Goal: Transaction & Acquisition: Book appointment/travel/reservation

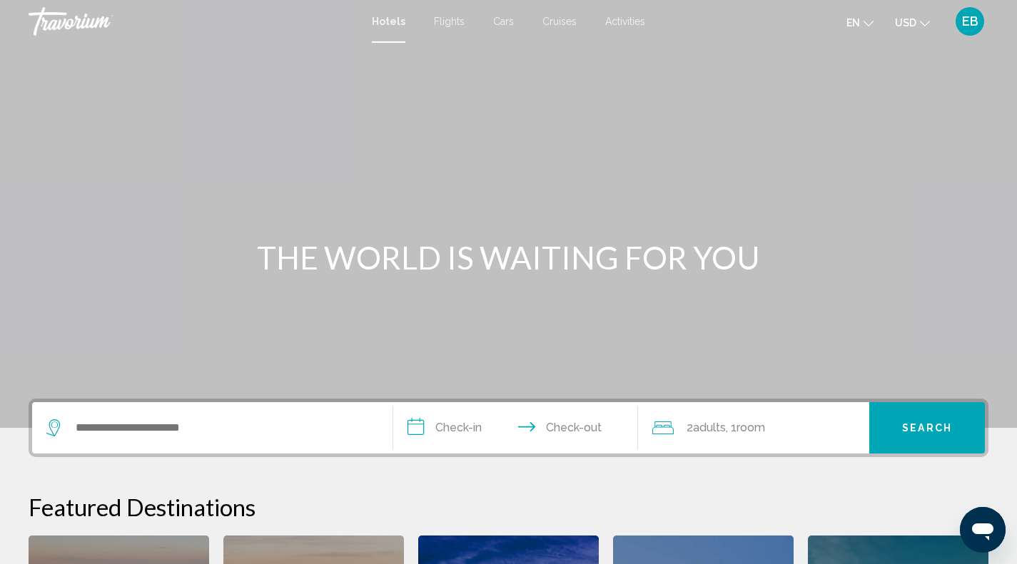
click at [447, 21] on span "Flights" at bounding box center [449, 21] width 31 height 11
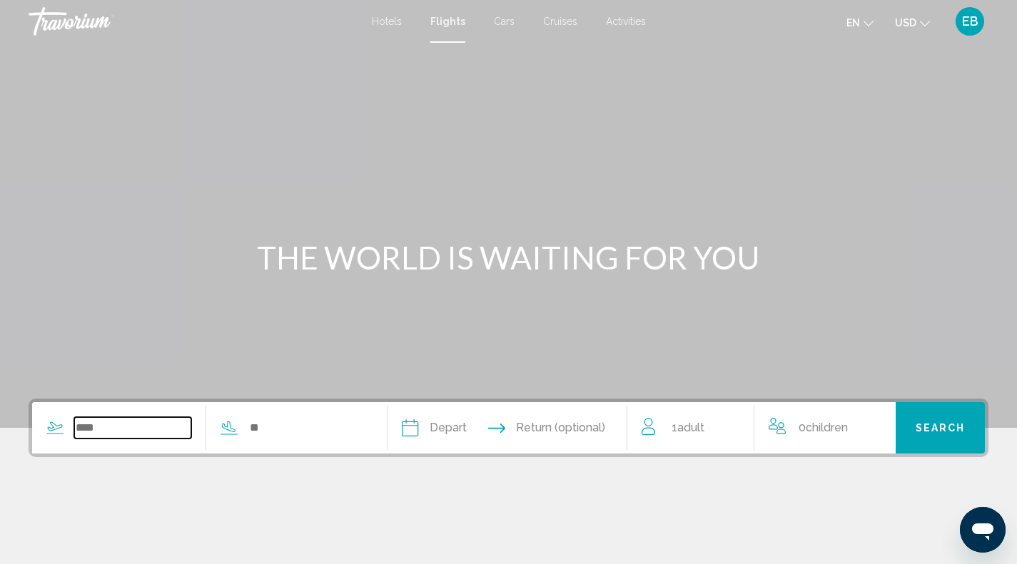
click at [128, 419] on input "Search widget" at bounding box center [132, 427] width 117 height 21
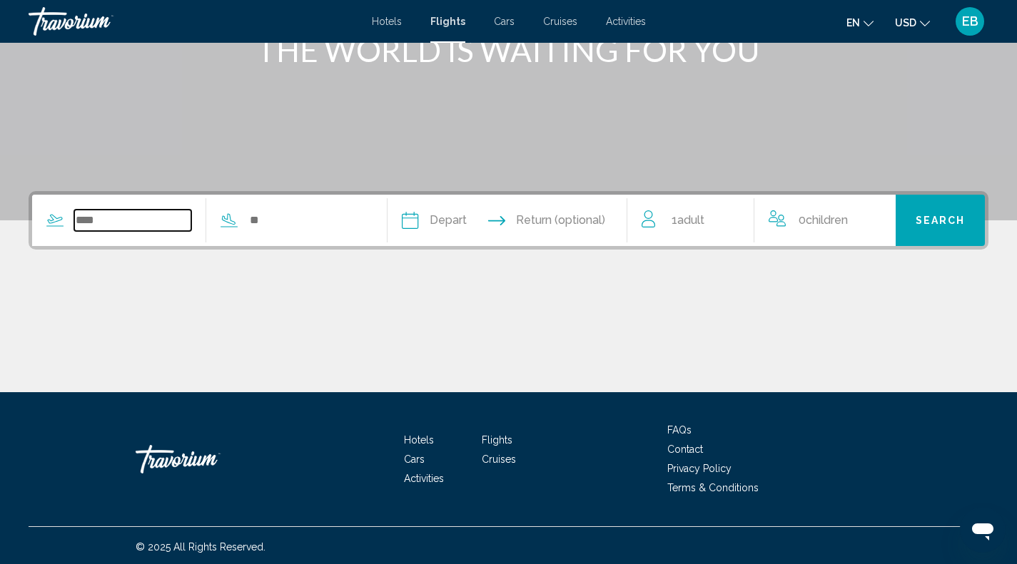
scroll to position [210, 0]
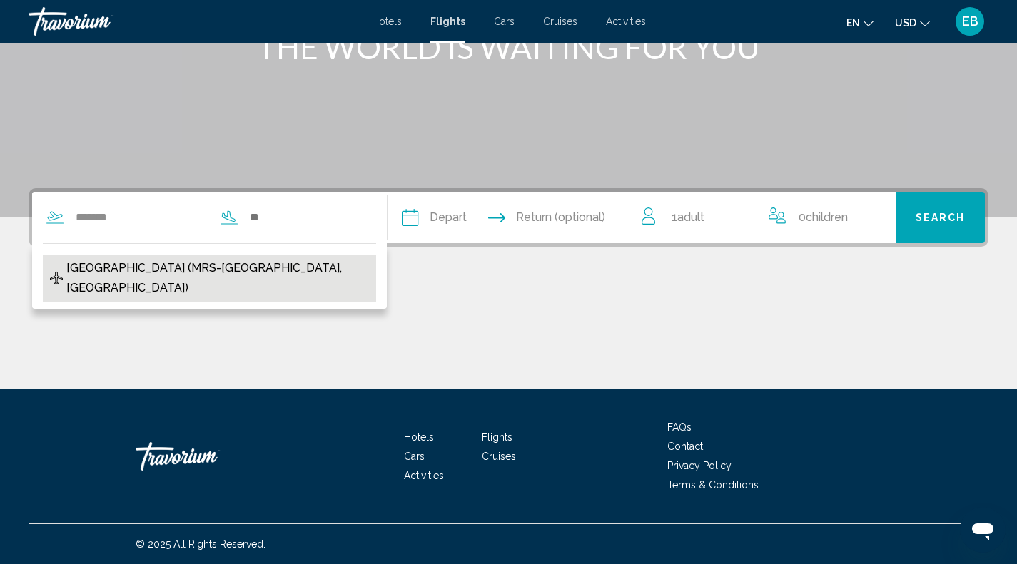
click at [193, 265] on span "Marseille Provence Airport (MRS-Marseille, France)" at bounding box center [217, 278] width 303 height 40
type input "**********"
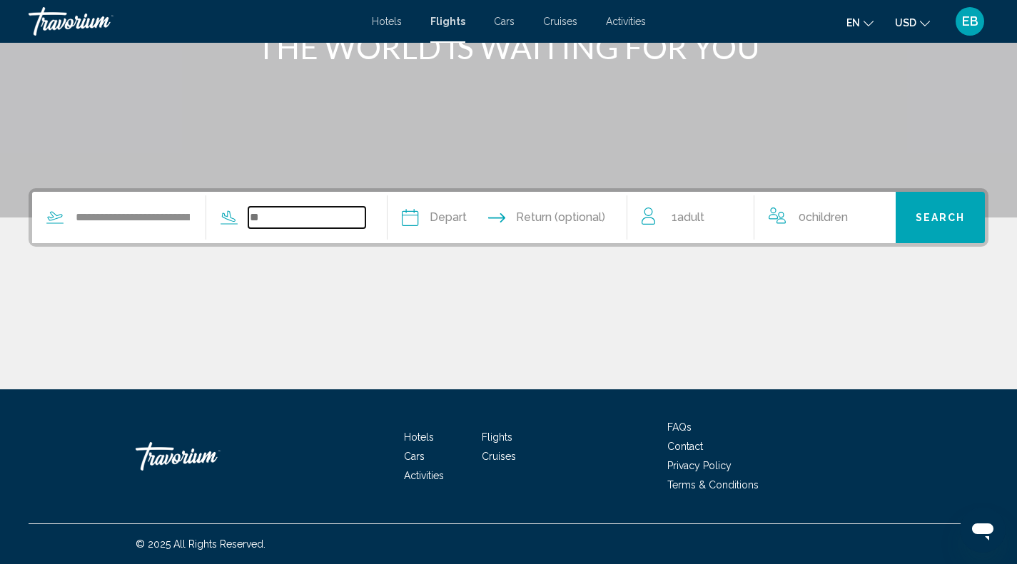
click at [286, 213] on input "Search widget" at bounding box center [306, 217] width 117 height 21
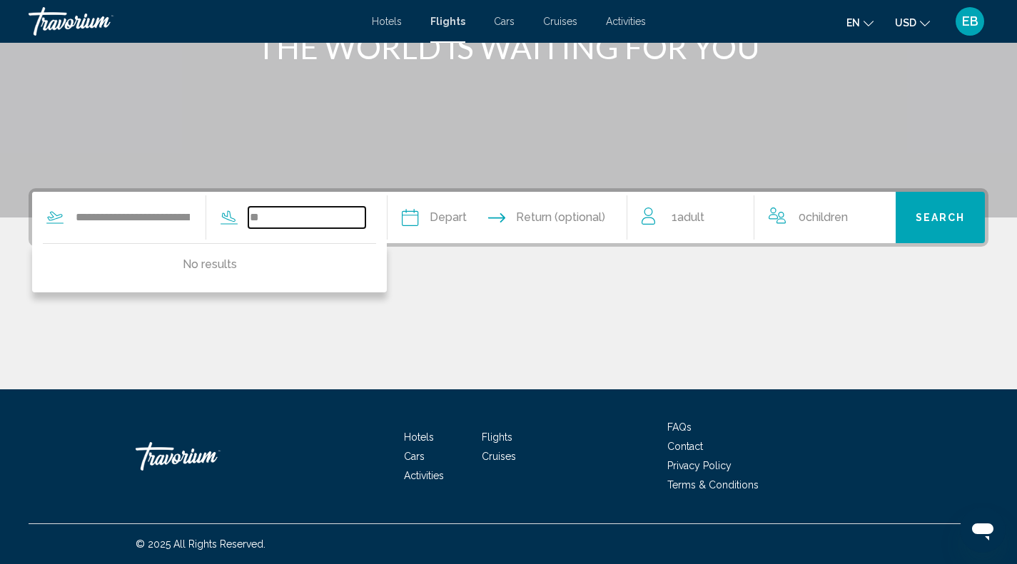
type input "*"
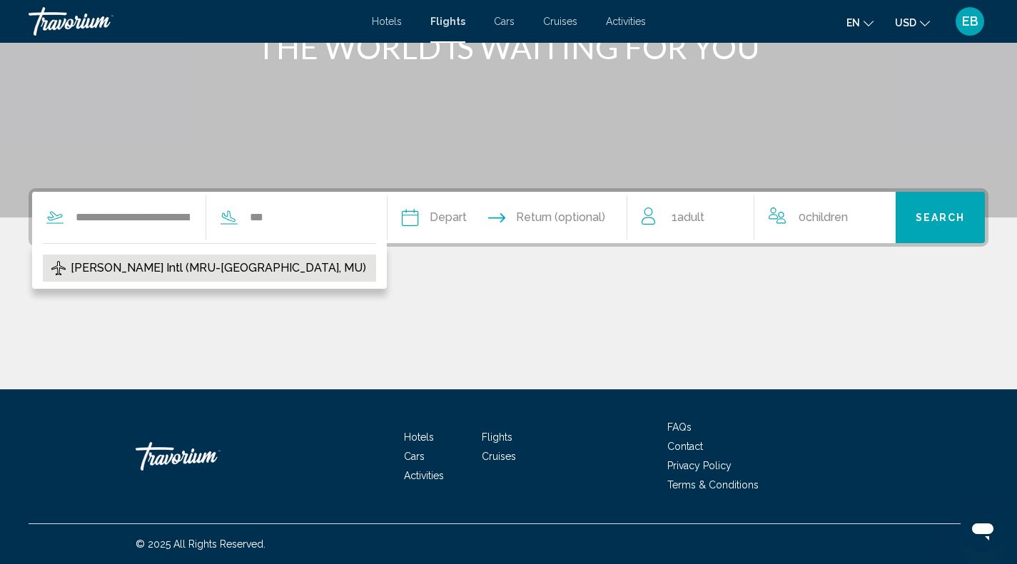
click at [214, 262] on span "Sir Seewoosagur Ramgoolam Intl (MRU-Mauritius, MU)" at bounding box center [218, 268] width 295 height 20
type input "**********"
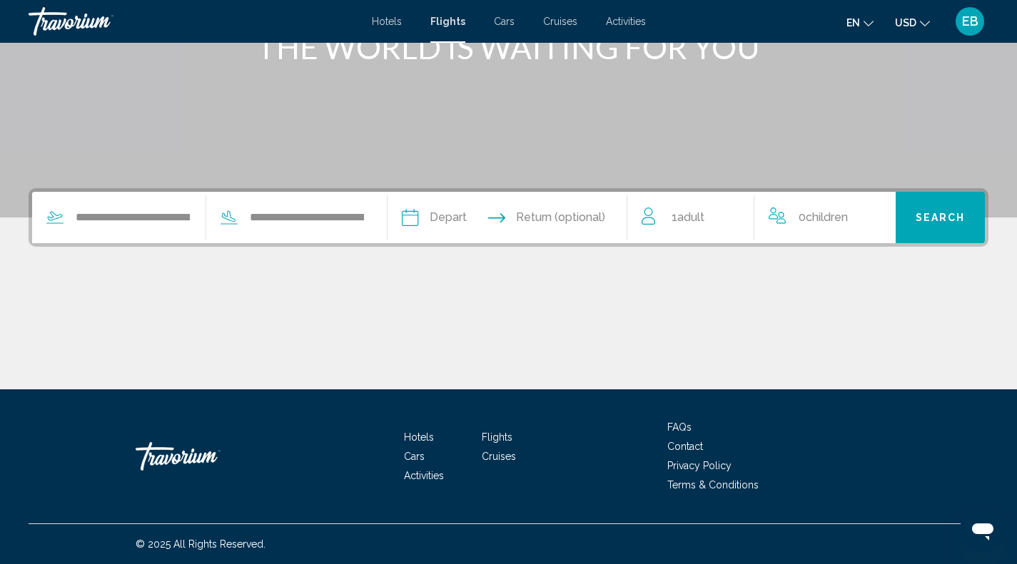
click at [462, 208] on input "Depart date" at bounding box center [457, 220] width 118 height 56
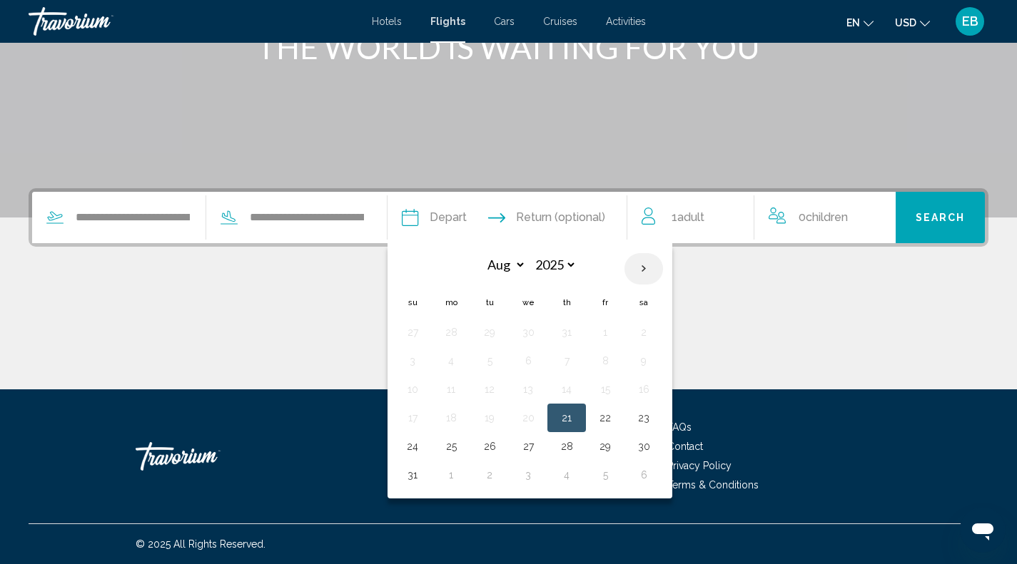
click at [662, 266] on th "Next month" at bounding box center [643, 268] width 39 height 31
click at [432, 266] on th "Previous month" at bounding box center [412, 268] width 39 height 31
select select "*"
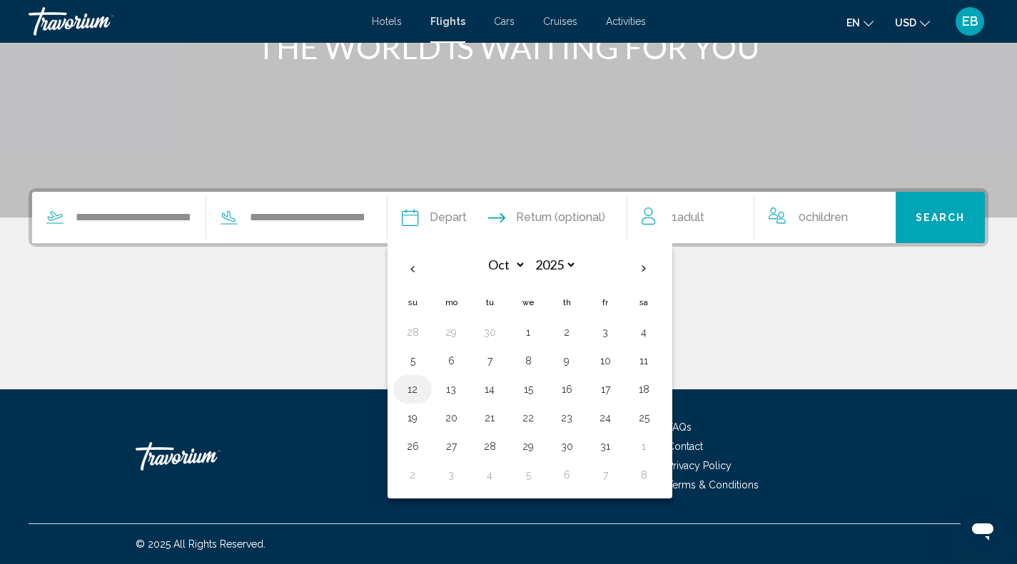
click at [424, 390] on button "12" at bounding box center [412, 390] width 23 height 20
type input "**********"
select select "*"
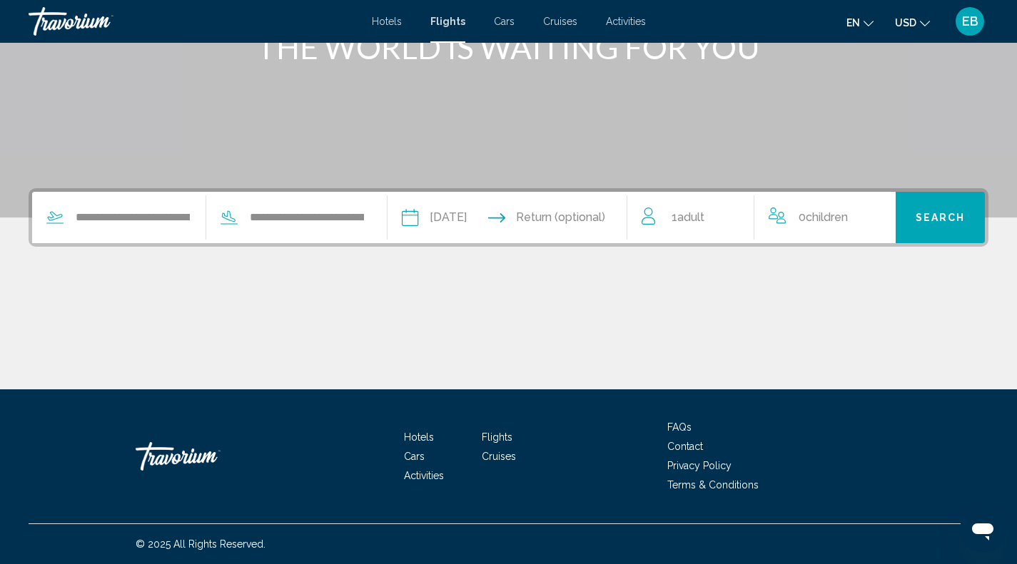
click at [589, 213] on input "Return date" at bounding box center [573, 220] width 118 height 56
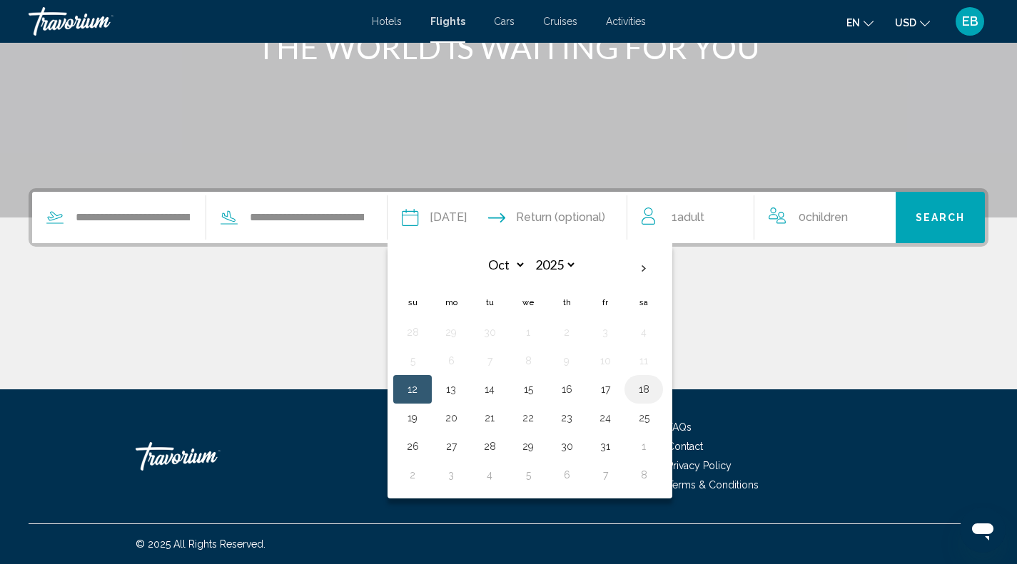
click at [655, 389] on button "18" at bounding box center [643, 390] width 23 height 20
type input "**********"
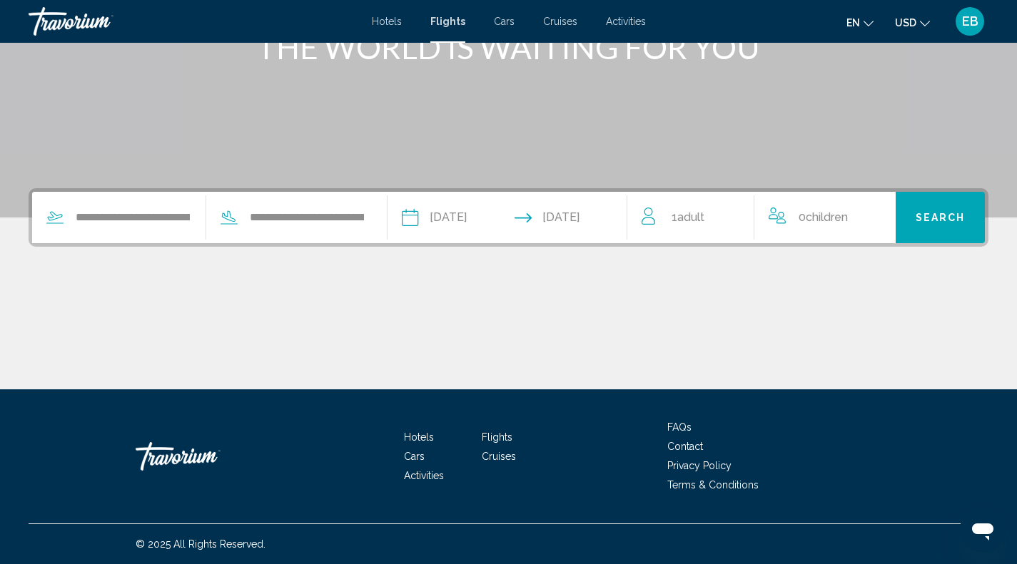
click at [702, 215] on span "Adult" at bounding box center [690, 217] width 27 height 14
click at [733, 211] on icon "Increment adults" at bounding box center [732, 214] width 13 height 13
click at [924, 216] on span "Search" at bounding box center [940, 218] width 50 height 11
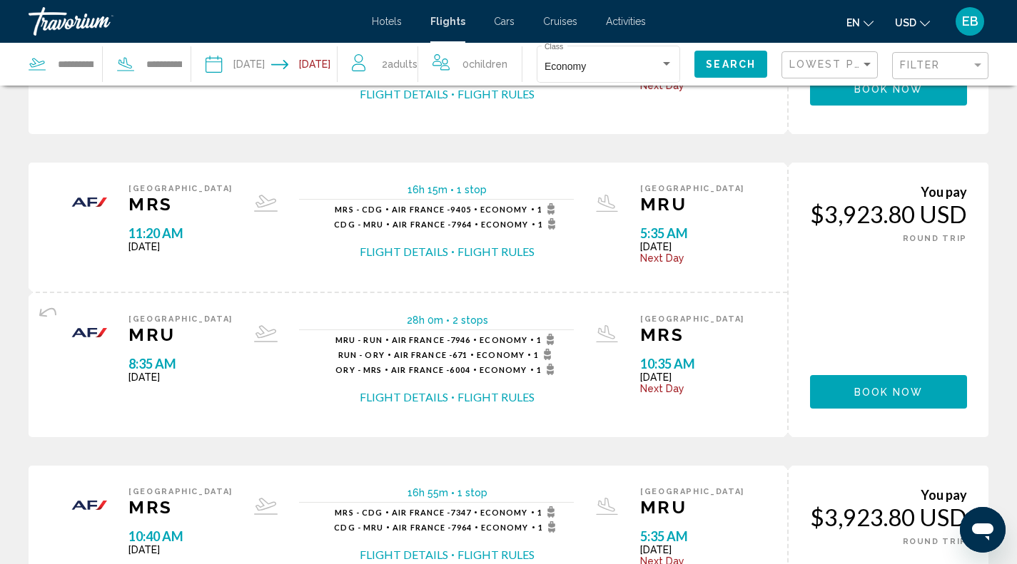
scroll to position [273, 0]
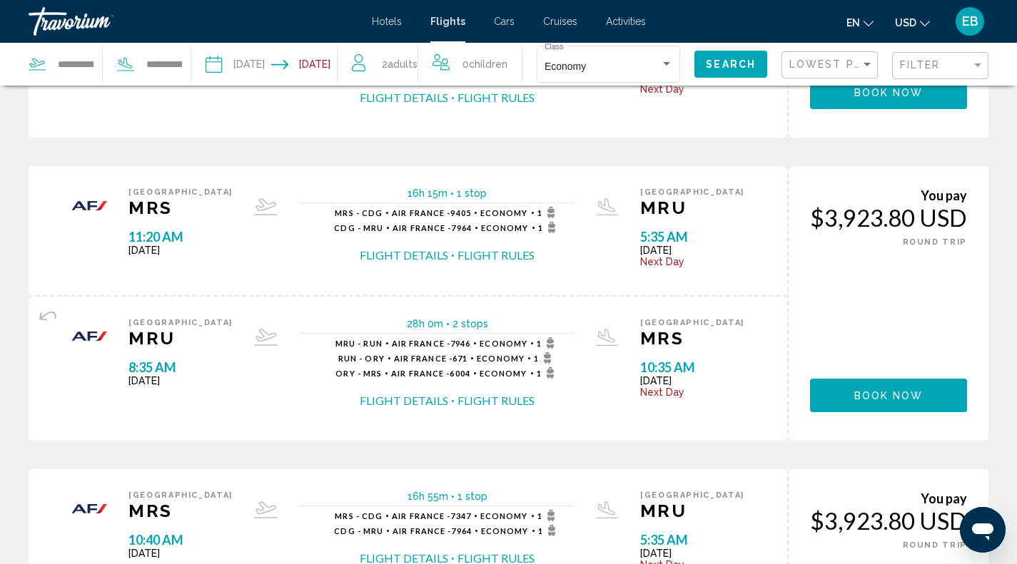
click at [654, 123] on div "Mauritius MRU 8:35 AM Sat Oct 18, 2025 28h 0m 2 stops 2 stops MRU - RUN Air Fra…" at bounding box center [408, 66] width 758 height 144
click at [262, 53] on input "Depart date: Oct 12, 2025" at bounding box center [238, 66] width 72 height 47
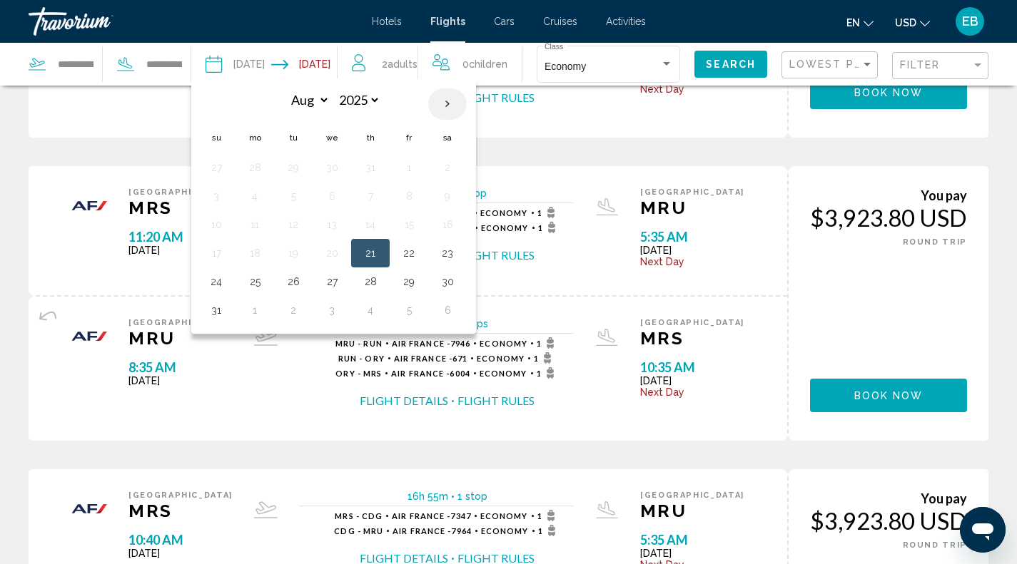
click at [458, 104] on th "Next month" at bounding box center [447, 103] width 39 height 31
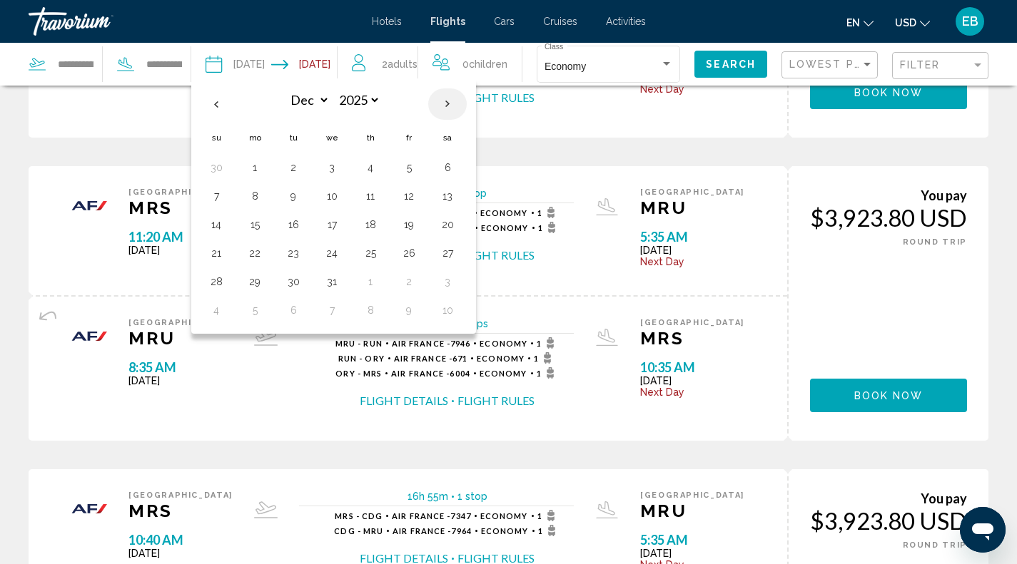
select select "*"
select select "****"
click at [458, 104] on th "Next month" at bounding box center [447, 103] width 39 height 31
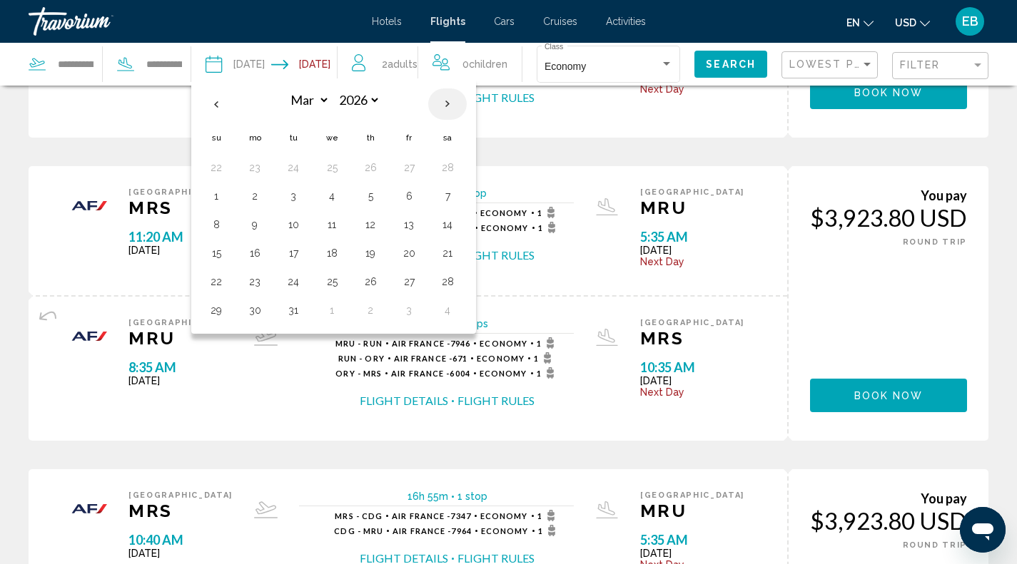
click at [458, 104] on th "Next month" at bounding box center [447, 103] width 39 height 31
select select "*"
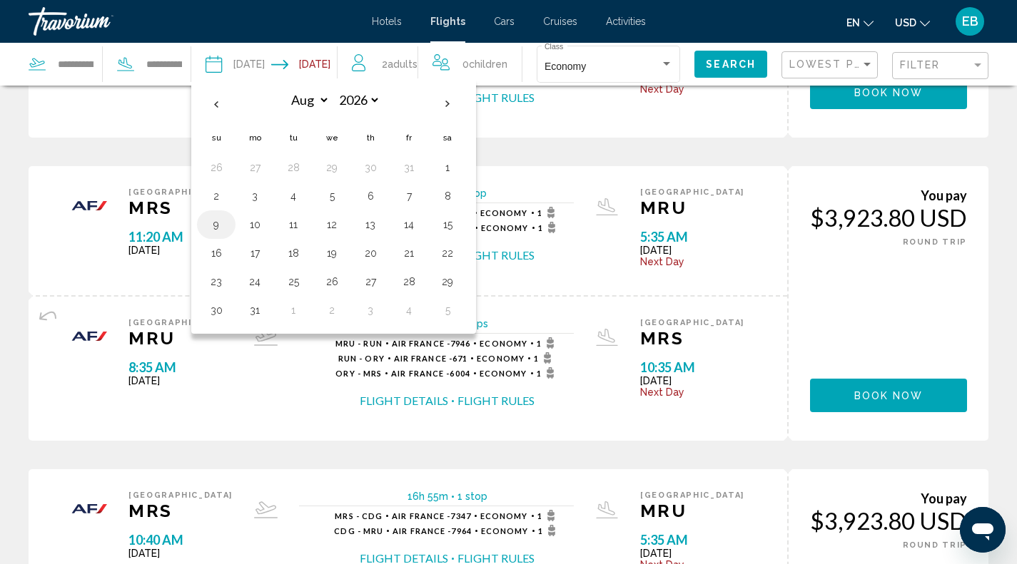
click at [208, 225] on button "9" at bounding box center [216, 225] width 23 height 20
type input "**********"
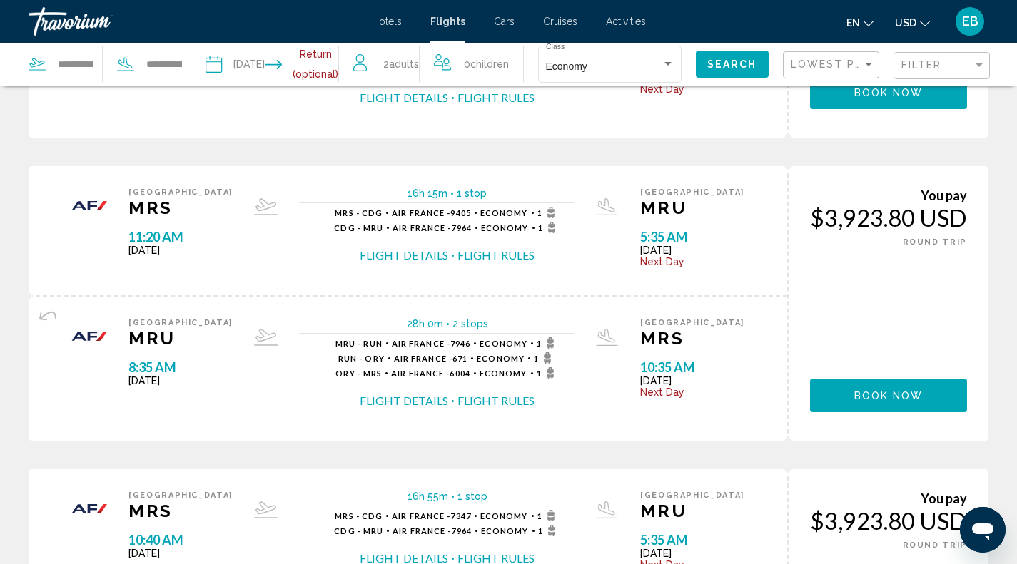
click at [332, 63] on input "Return date" at bounding box center [309, 66] width 73 height 47
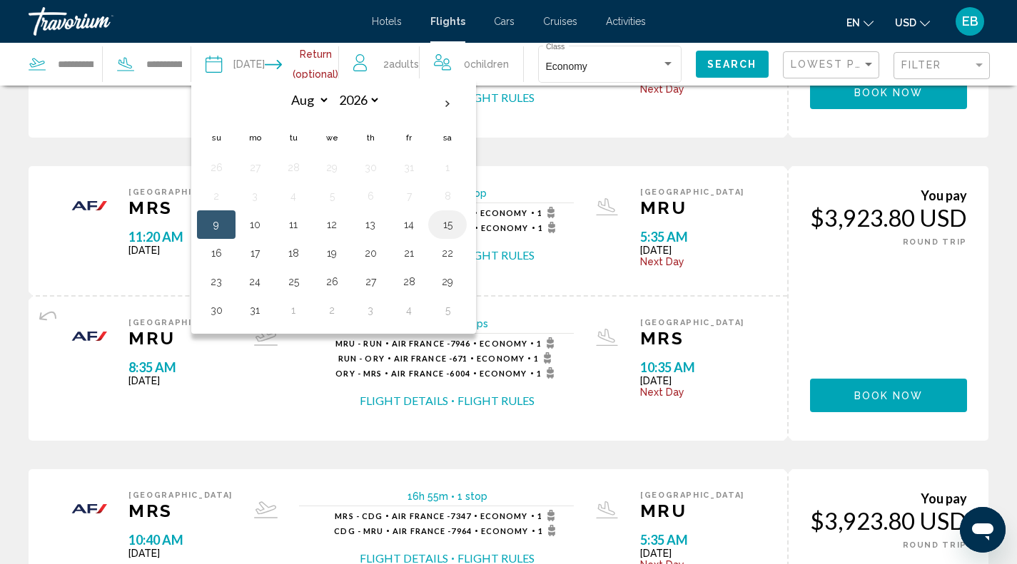
click at [452, 229] on button "15" at bounding box center [447, 225] width 23 height 20
type input "**********"
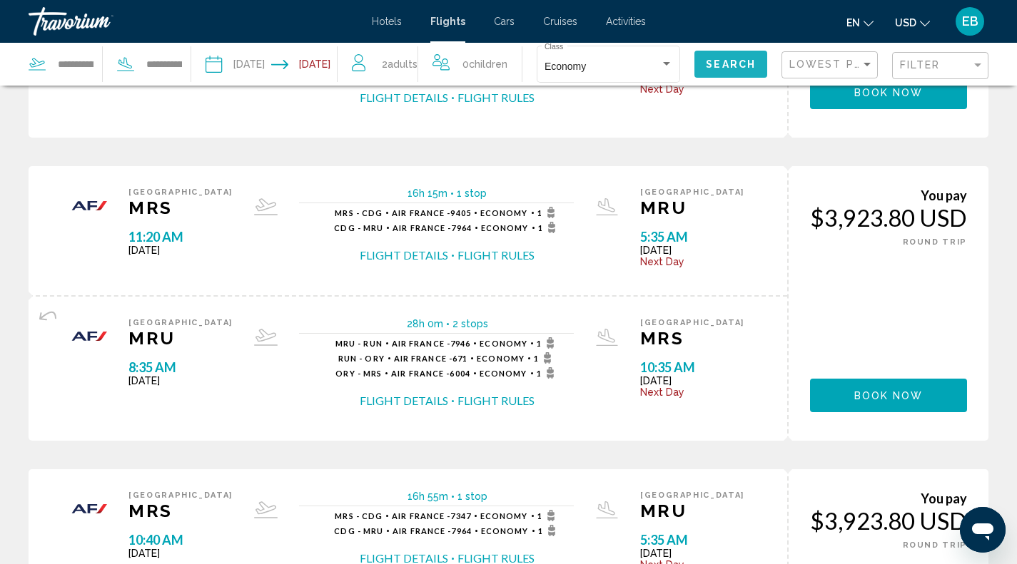
click at [736, 59] on span "Search" at bounding box center [731, 64] width 50 height 11
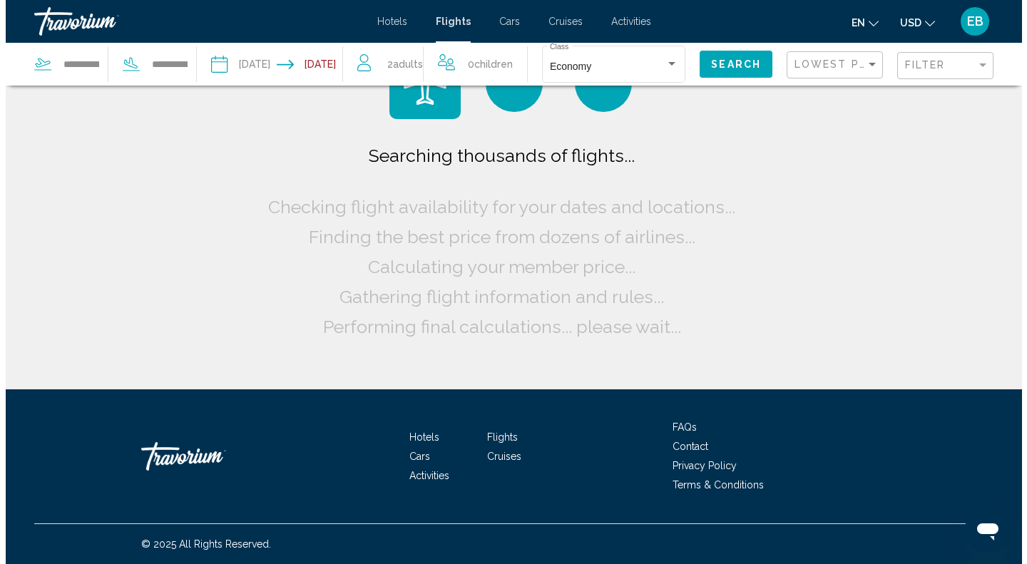
scroll to position [0, 0]
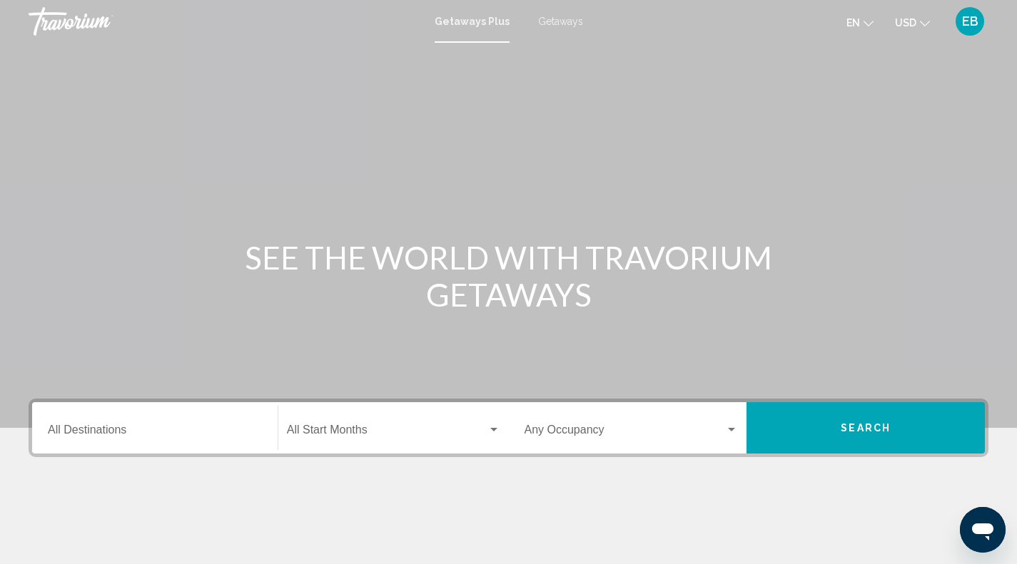
click at [220, 420] on div "Destination All Destinations" at bounding box center [155, 428] width 214 height 45
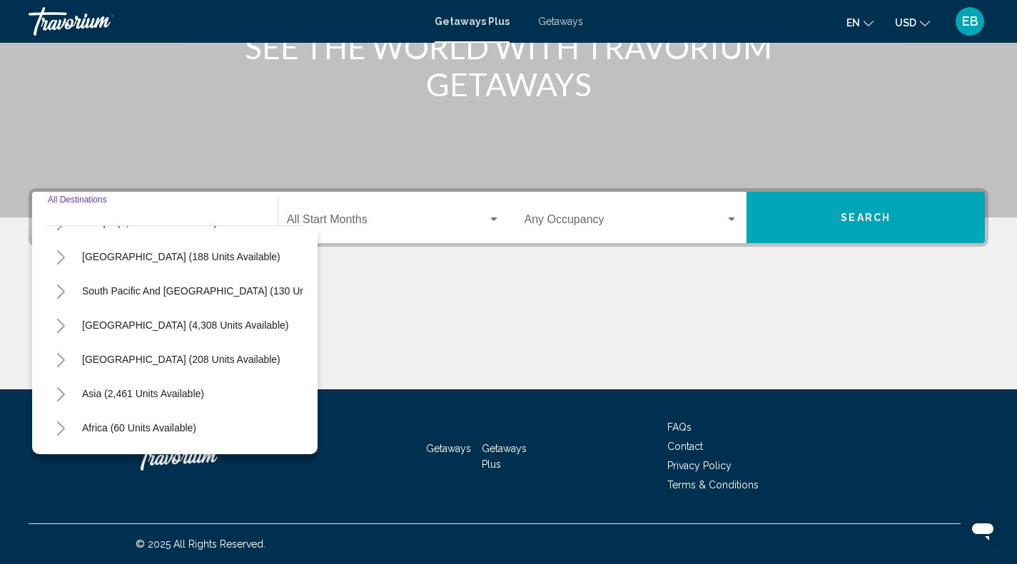
scroll to position [198, 0]
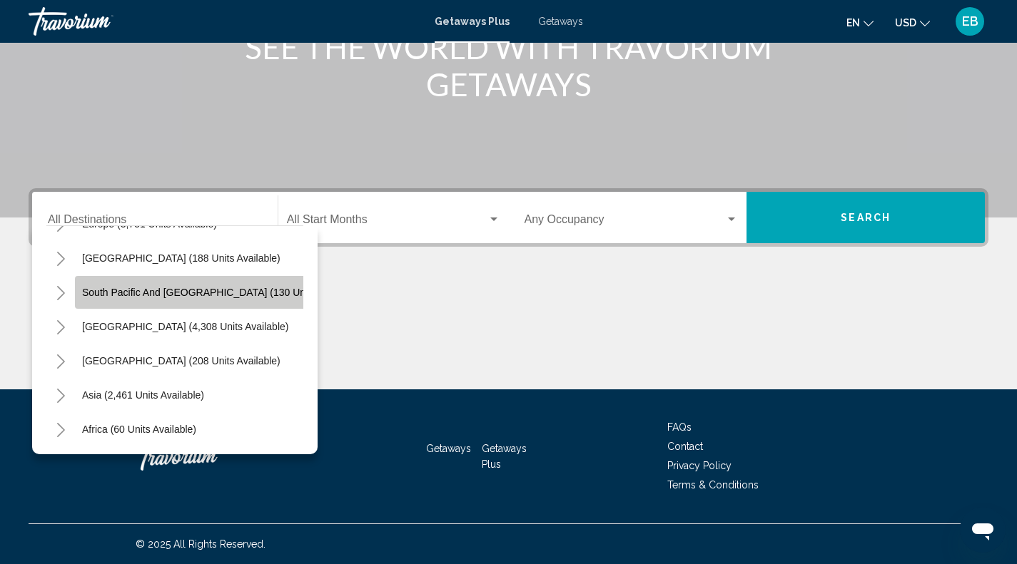
click at [198, 290] on span "South Pacific and [GEOGRAPHIC_DATA] (130 units available)" at bounding box center [221, 292] width 279 height 11
type input "**********"
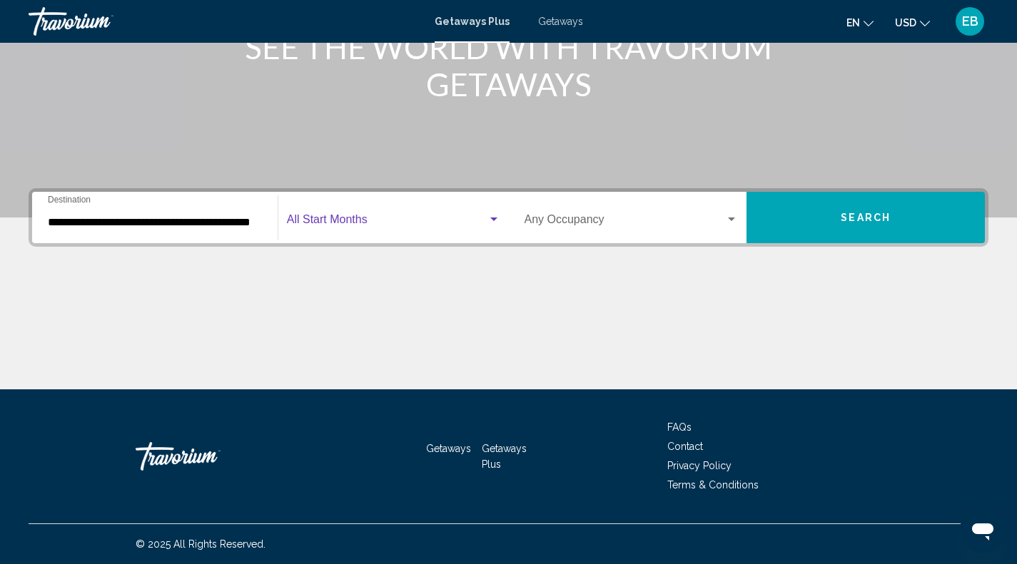
click at [497, 215] on div "Search widget" at bounding box center [493, 219] width 13 height 11
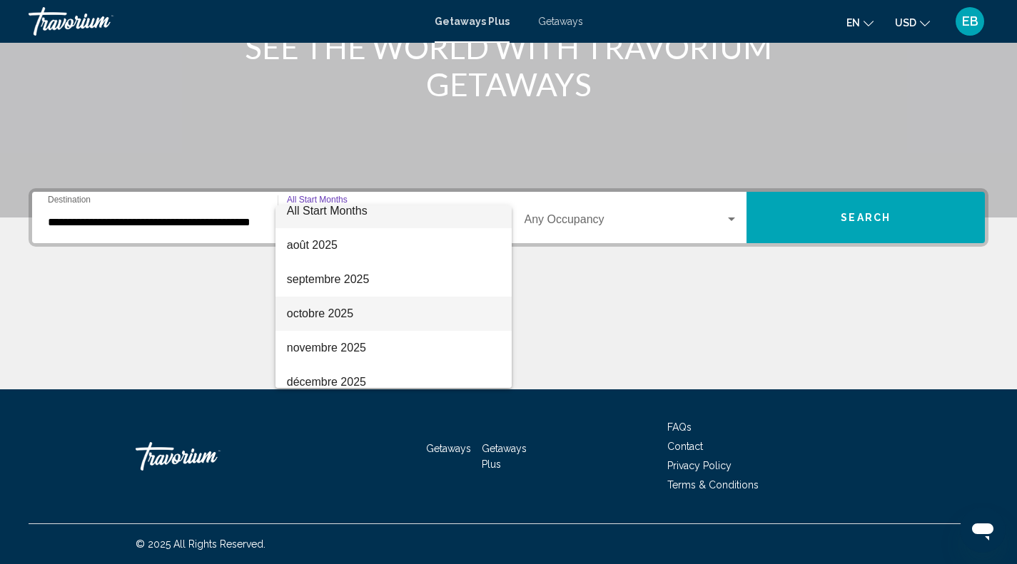
scroll to position [0, 0]
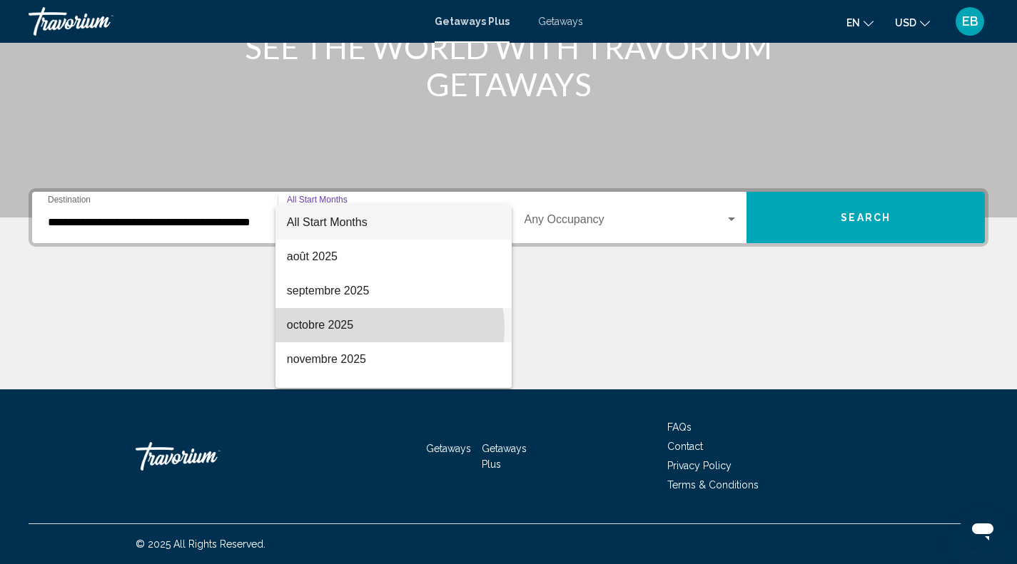
click at [389, 328] on span "octobre 2025" at bounding box center [393, 325] width 213 height 34
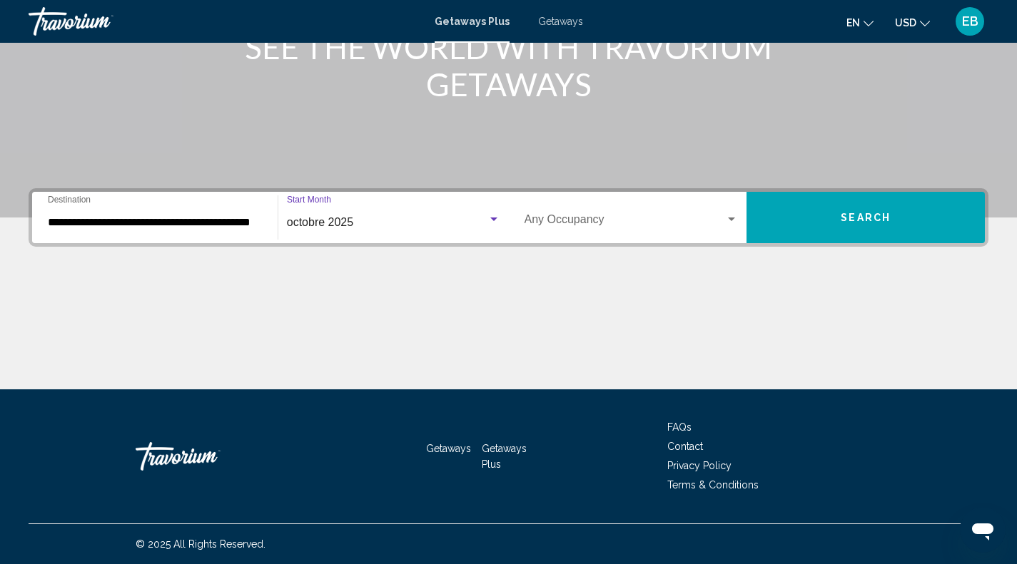
click at [719, 225] on span "Search widget" at bounding box center [624, 222] width 201 height 13
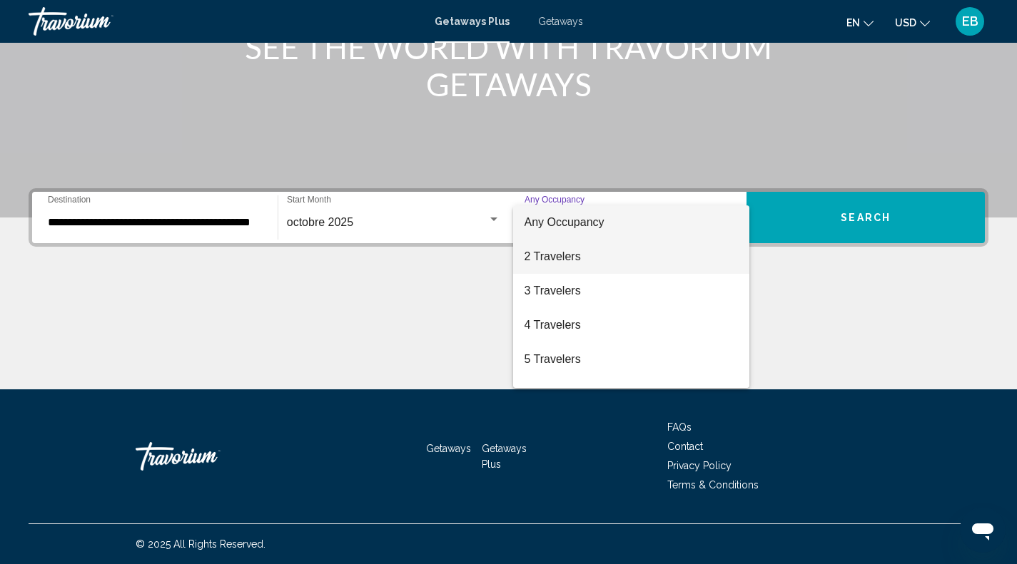
click at [687, 254] on span "2 Travelers" at bounding box center [631, 257] width 214 height 34
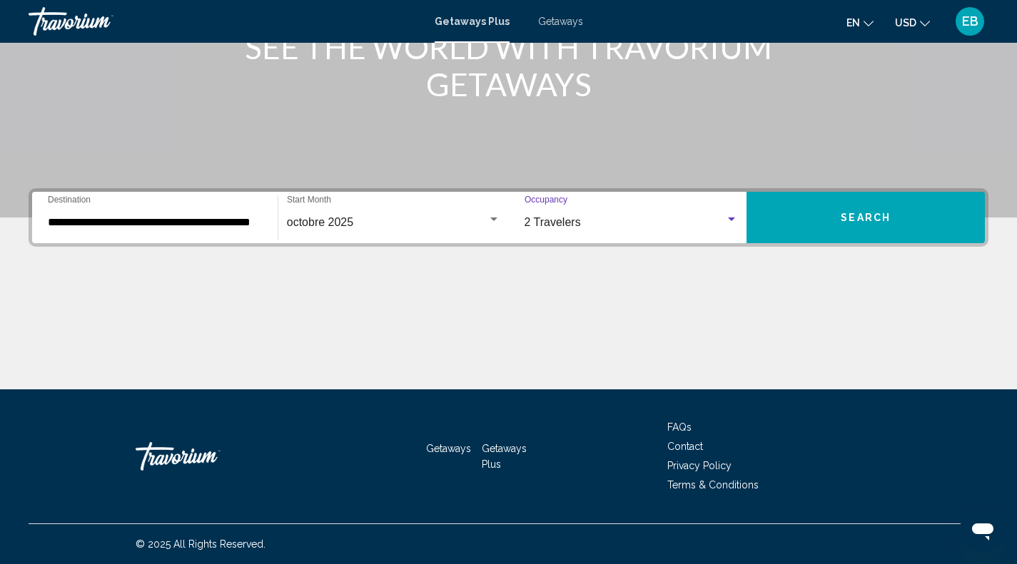
click at [828, 223] on button "Search" at bounding box center [865, 217] width 238 height 51
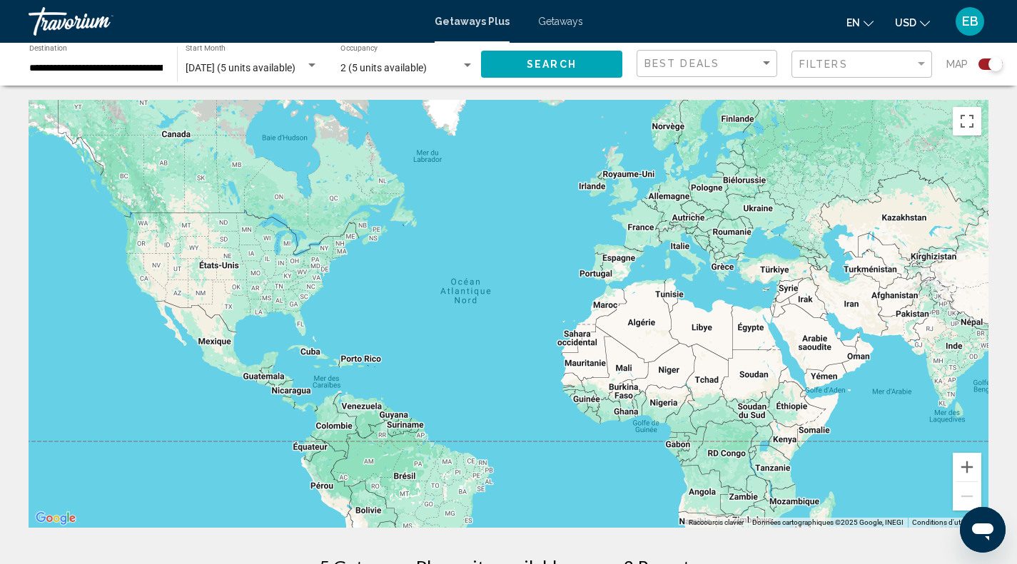
scroll to position [65, 0]
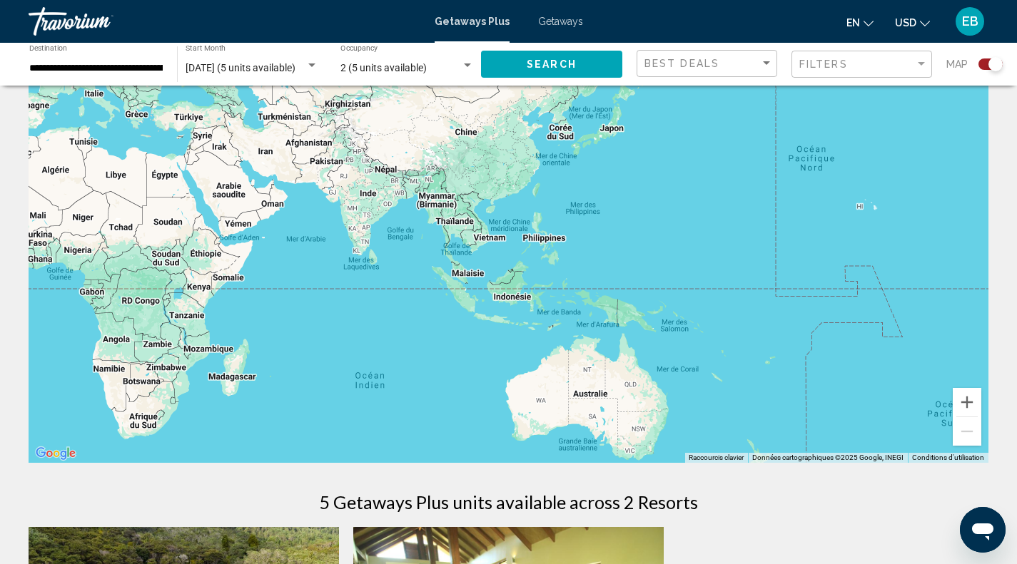
drag, startPoint x: 589, startPoint y: 274, endPoint x: 0, endPoint y: 186, distance: 595.3
click at [0, 186] on div "Pour parcourir la carte en mode tactile, appuyez deux fois dessus et maintenez …" at bounding box center [508, 557] width 1017 height 1044
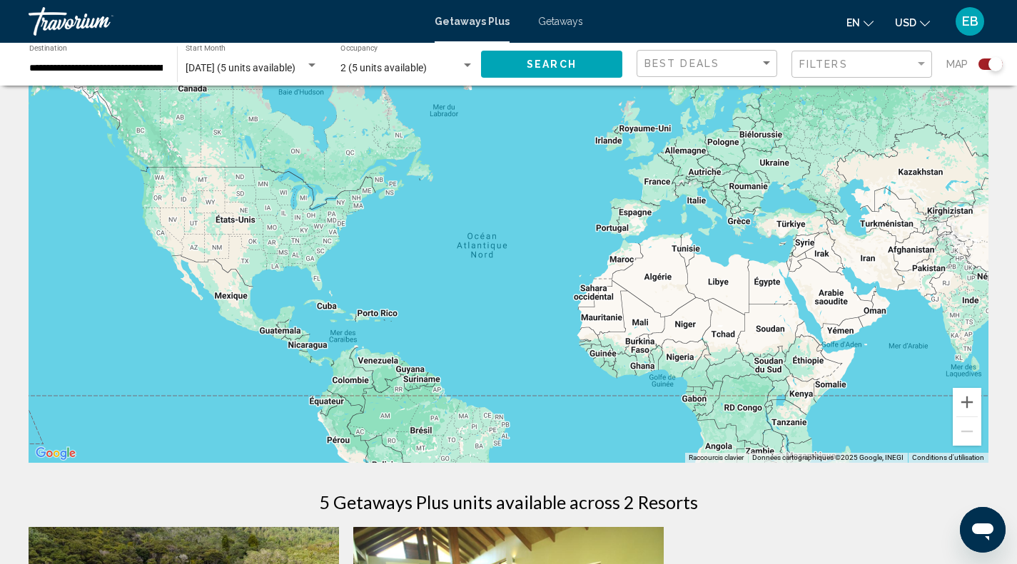
drag, startPoint x: 898, startPoint y: 358, endPoint x: 160, endPoint y: 305, distance: 740.4
click at [41, 475] on div "Pour parcourir la carte en mode tactile, appuyez deux fois dessus et maintenez …" at bounding box center [508, 557] width 1017 height 1044
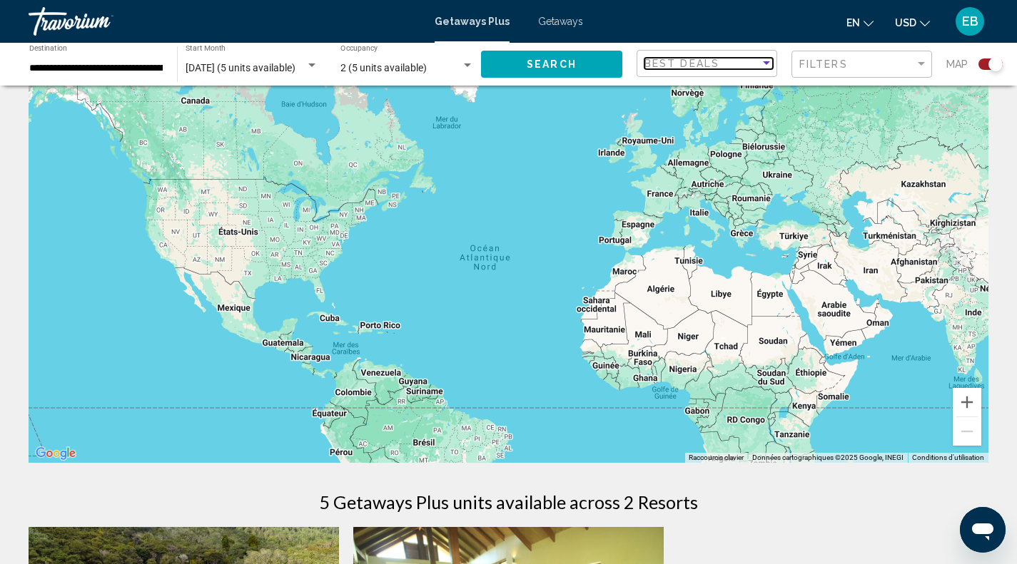
click at [759, 61] on div "Best Deals" at bounding box center [702, 63] width 116 height 11
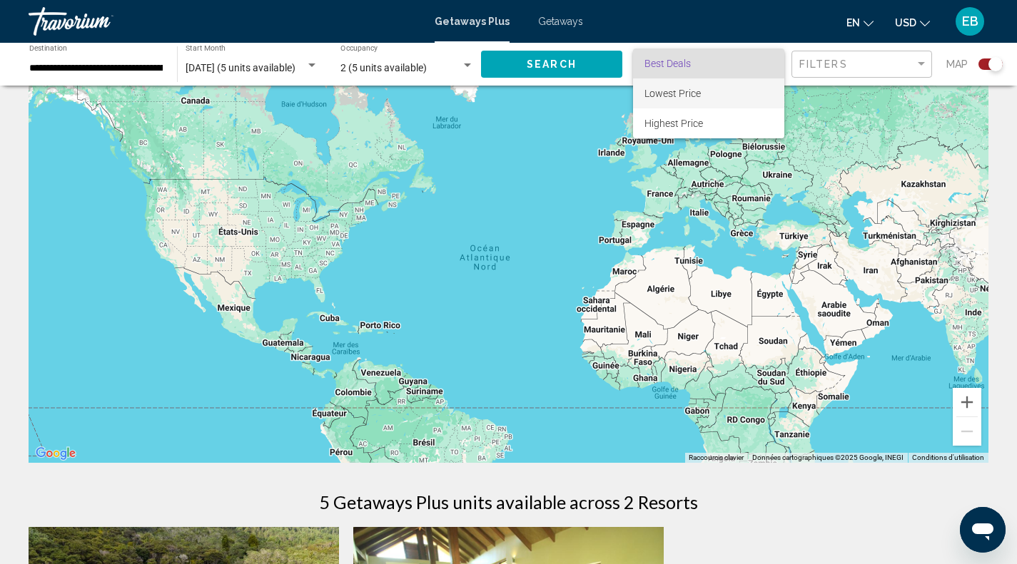
click at [744, 102] on span "Lowest Price" at bounding box center [708, 93] width 128 height 30
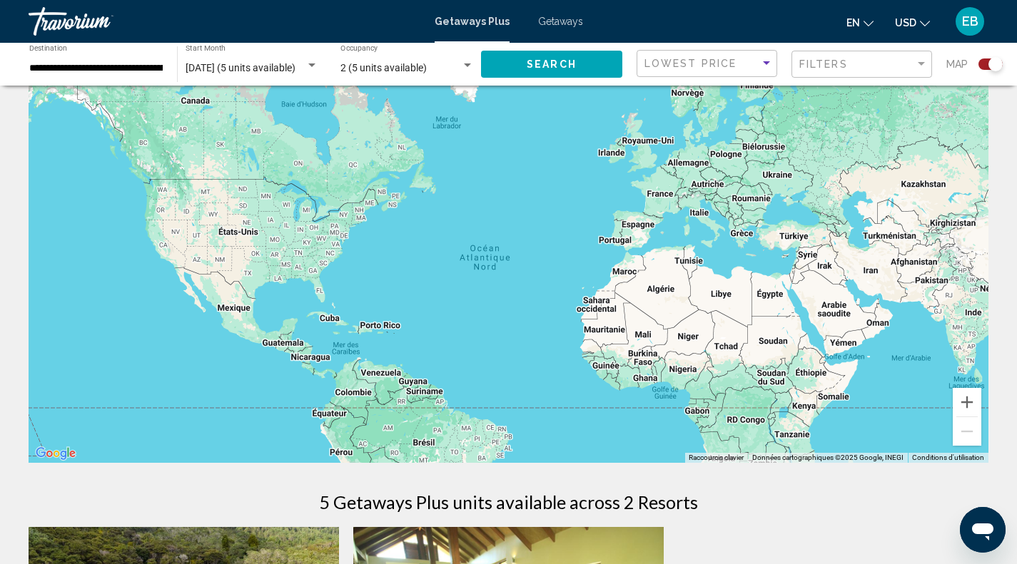
click at [849, 58] on div "Filters" at bounding box center [863, 64] width 128 height 26
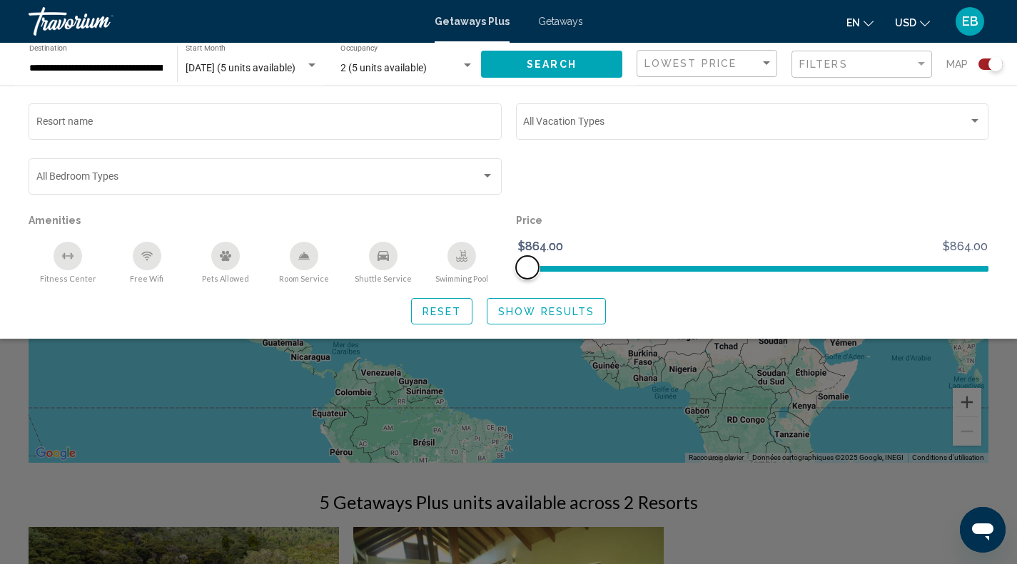
drag, startPoint x: 528, startPoint y: 269, endPoint x: 585, endPoint y: 278, distance: 57.8
click at [585, 269] on ngx-slider "$864.00 $864.00 $864.00 $864.00" at bounding box center [752, 267] width 473 height 3
drag, startPoint x: 528, startPoint y: 270, endPoint x: 943, endPoint y: 260, distance: 414.7
click at [943, 266] on ngx-slider "$864.00 $864.00 $864.00 $864.00" at bounding box center [752, 267] width 473 height 3
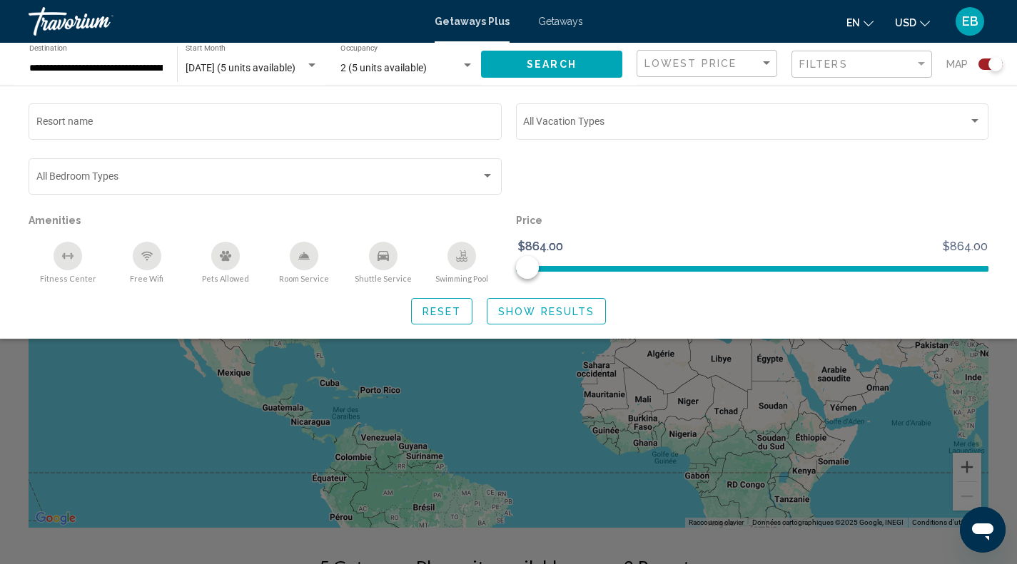
click at [552, 20] on span "Getaways" at bounding box center [560, 21] width 45 height 11
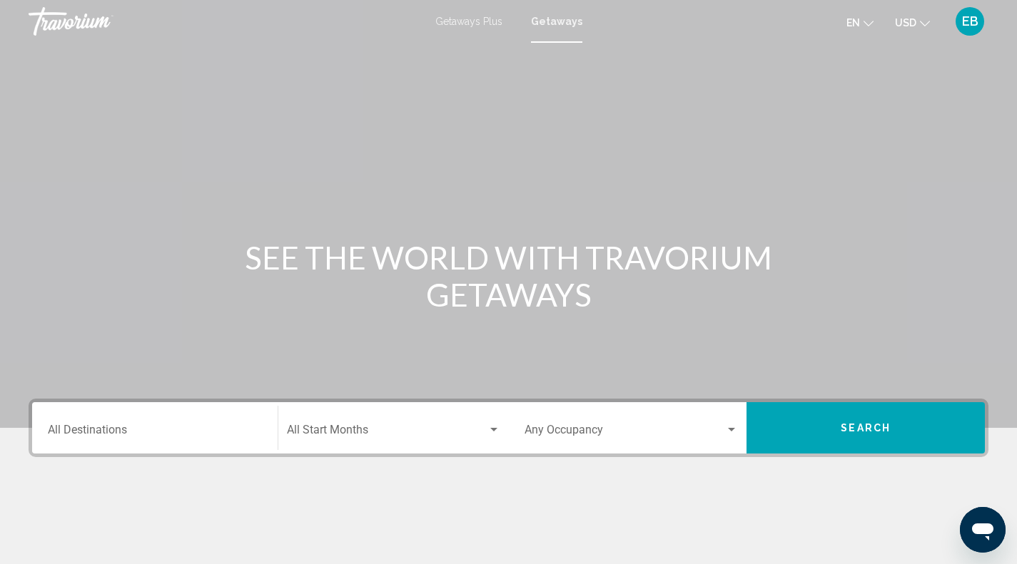
click at [224, 422] on div "Destination All Destinations" at bounding box center [155, 428] width 214 height 45
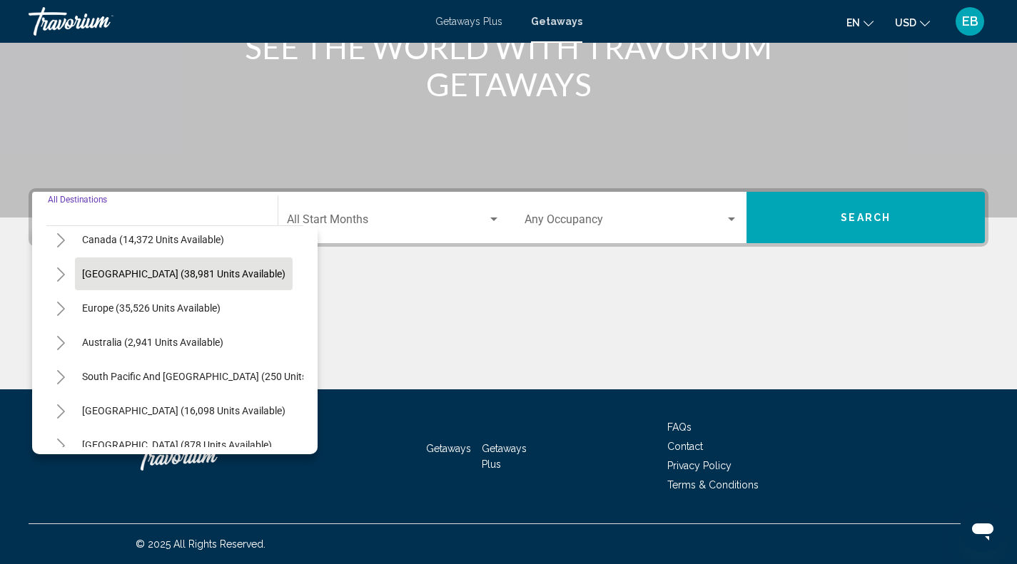
scroll to position [123, 0]
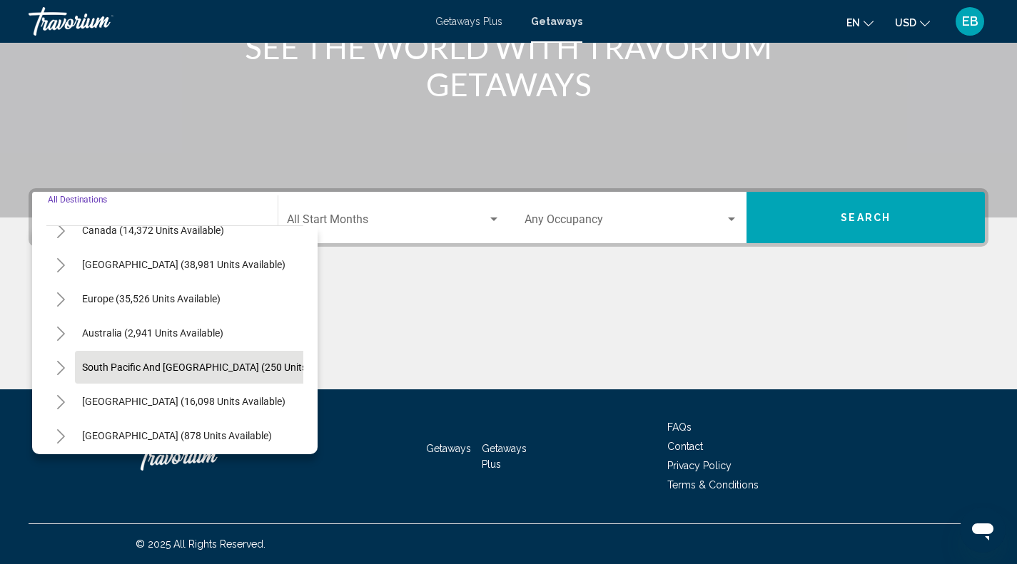
click at [198, 370] on span "South Pacific and [GEOGRAPHIC_DATA] (250 units available)" at bounding box center [217, 367] width 270 height 11
type input "**********"
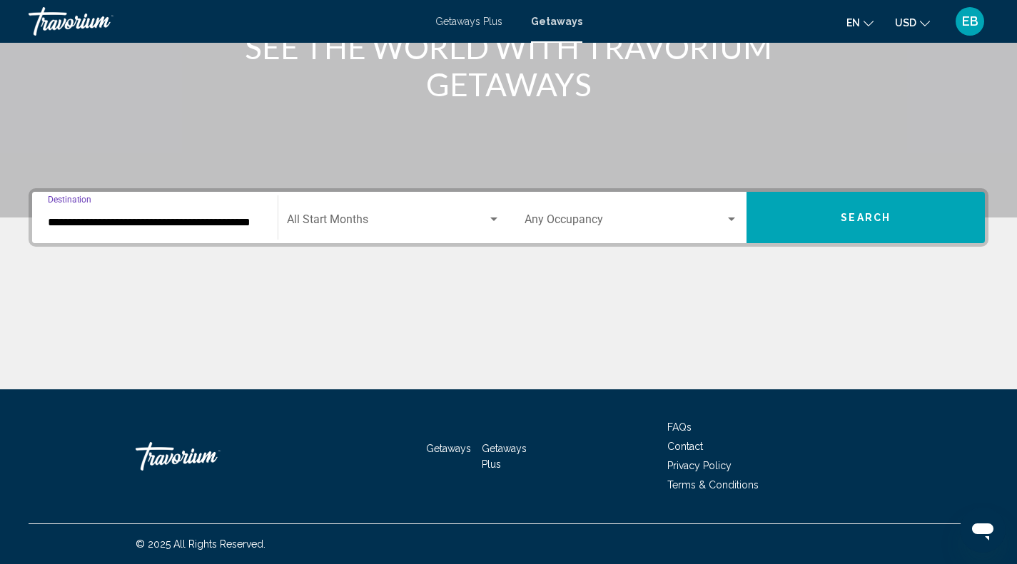
click at [461, 218] on span "Search widget" at bounding box center [387, 222] width 200 height 13
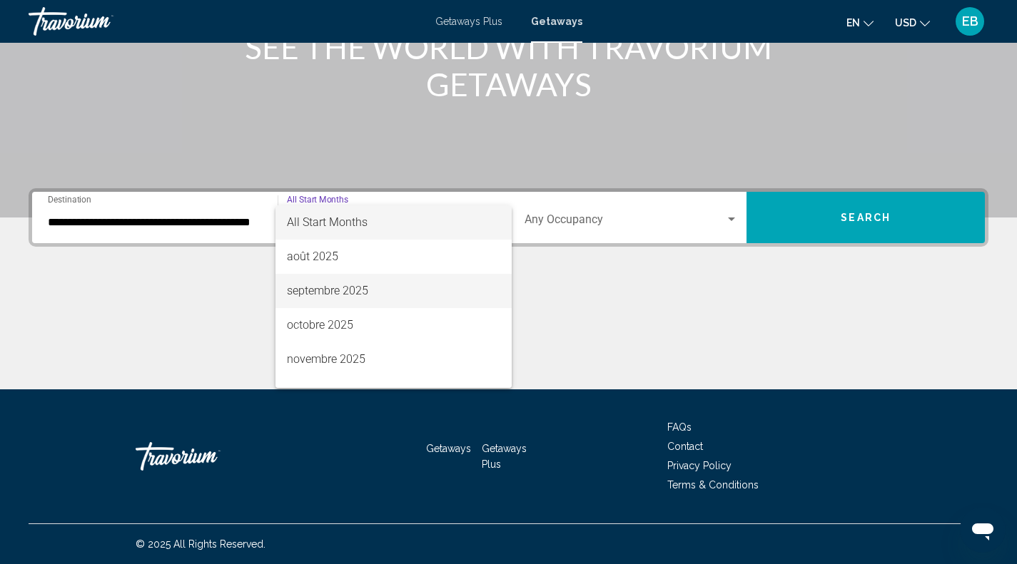
scroll to position [297, 0]
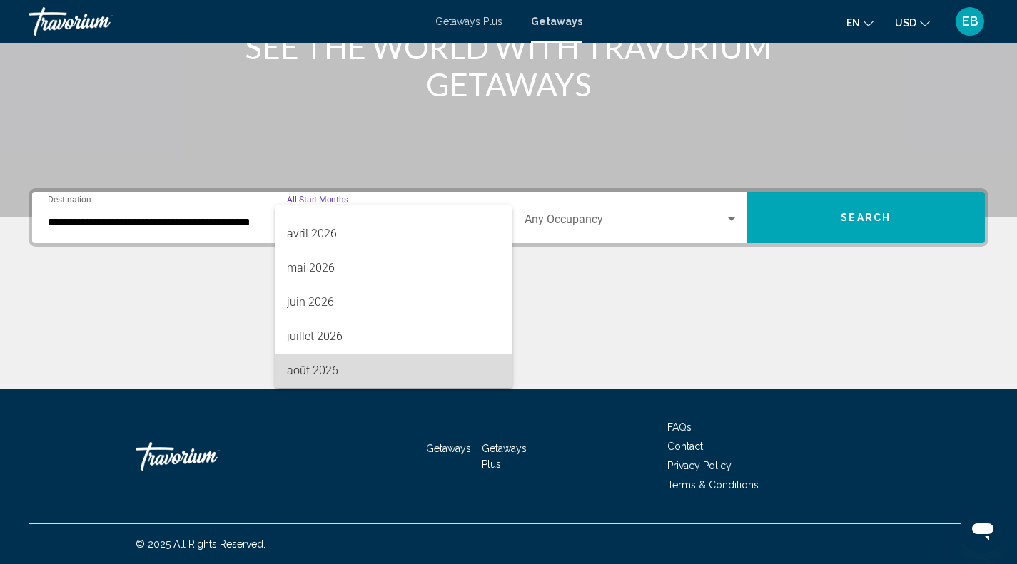
click at [408, 368] on span "août 2026" at bounding box center [393, 371] width 213 height 34
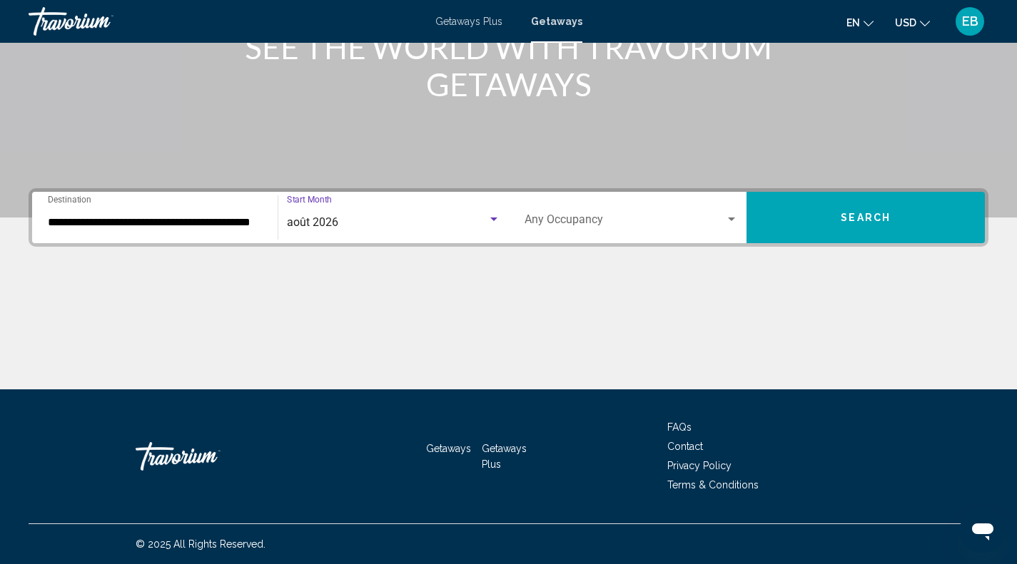
click at [628, 208] on div "Occupancy Any Occupancy" at bounding box center [631, 218] width 214 height 45
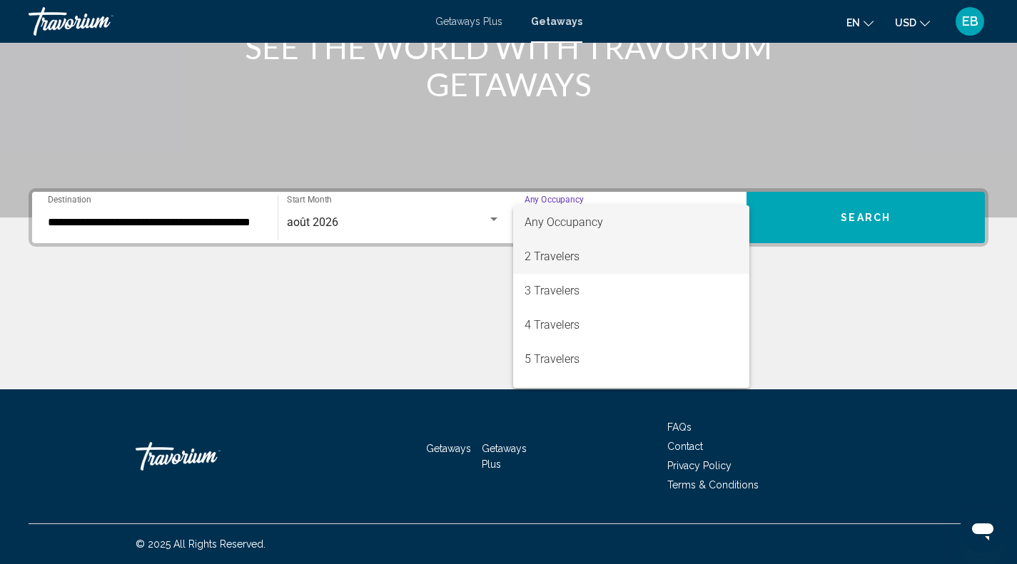
click at [629, 260] on span "2 Travelers" at bounding box center [631, 257] width 214 height 34
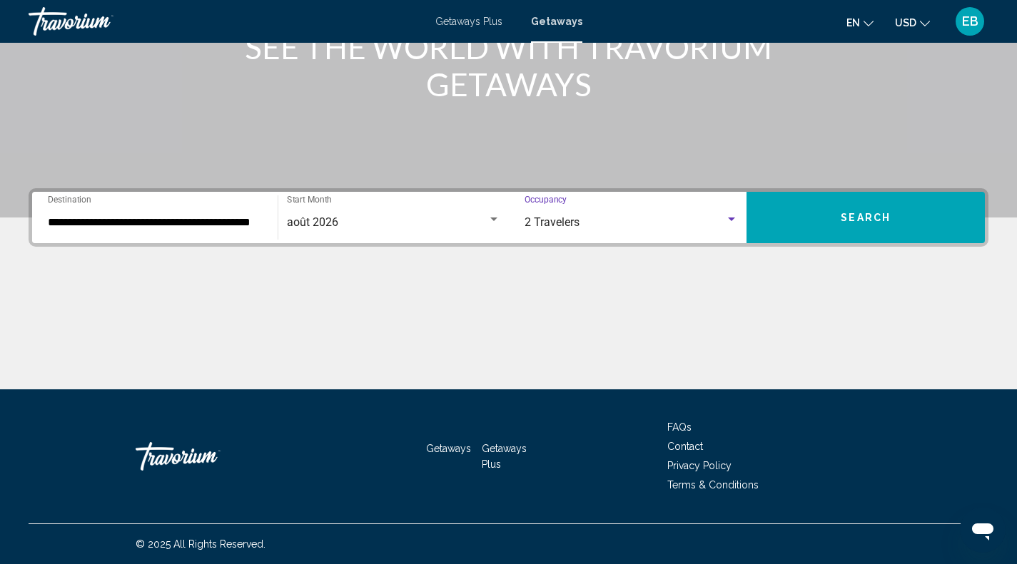
click at [829, 223] on button "Search" at bounding box center [865, 217] width 238 height 51
